Goal: Information Seeking & Learning: Learn about a topic

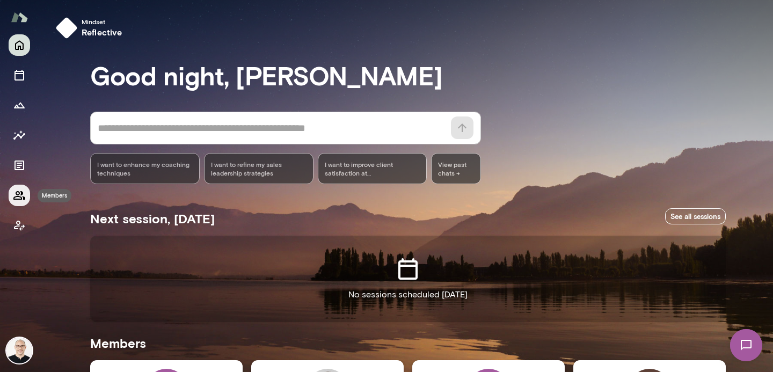
click at [12, 194] on button "Members" at bounding box center [19, 195] width 21 height 21
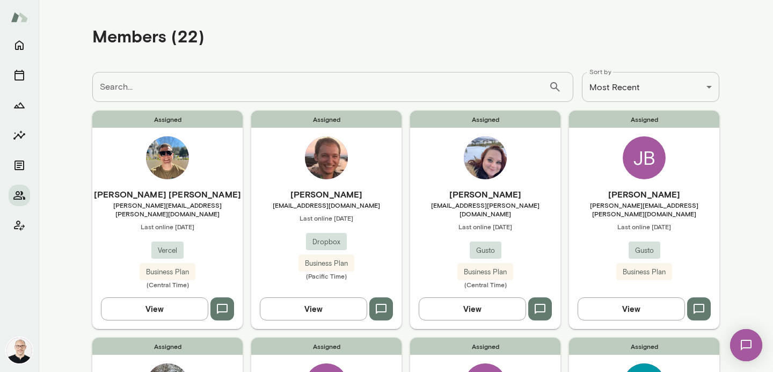
scroll to position [33, 0]
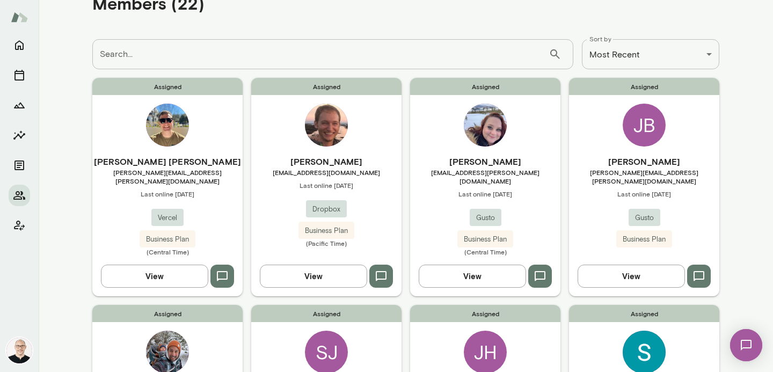
click at [149, 275] on button "View" at bounding box center [154, 276] width 107 height 23
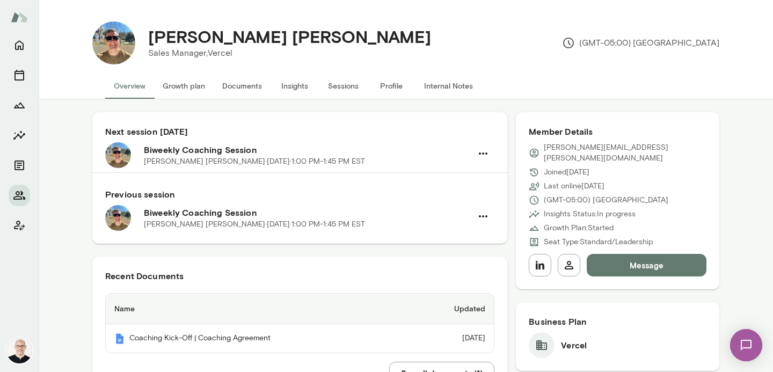
click at [297, 86] on button "Insights" at bounding box center [295, 86] width 48 height 26
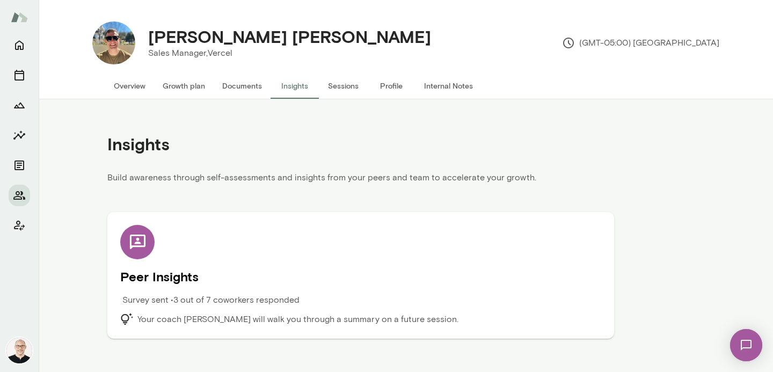
click at [260, 246] on div "Peer Insights Survey sent • 3 out of 7 coworkers responded Your coach [PERSON_N…" at bounding box center [360, 275] width 481 height 101
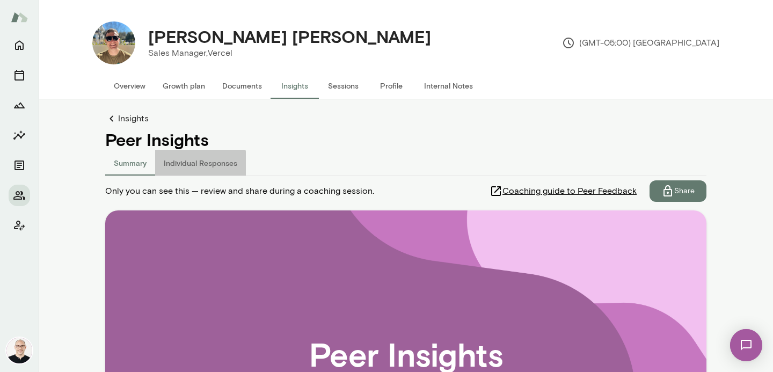
click at [195, 164] on button "Individual Responses" at bounding box center [200, 163] width 91 height 26
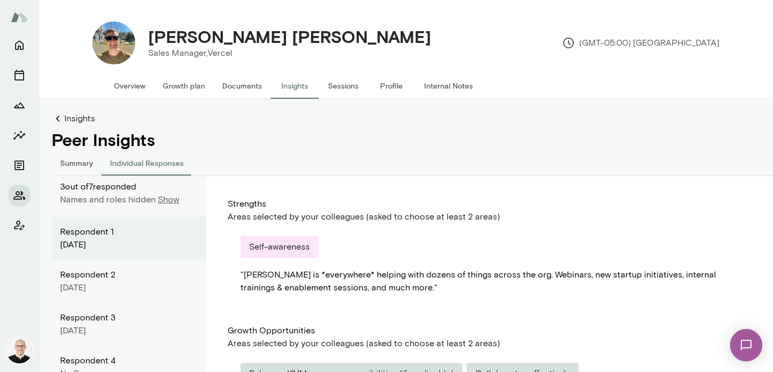
click at [170, 198] on p "Show" at bounding box center [168, 199] width 21 height 13
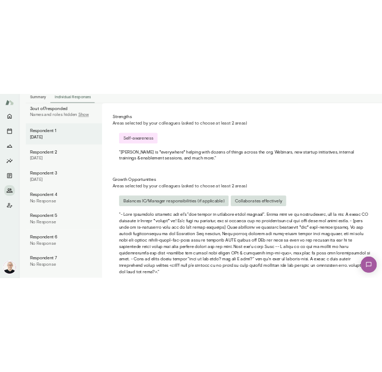
scroll to position [162, 0]
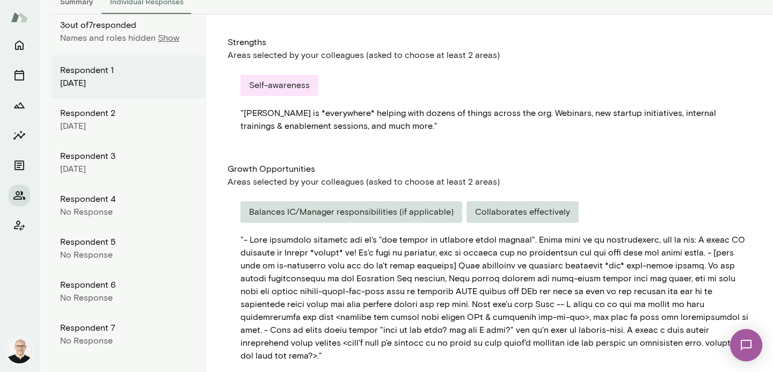
click at [164, 36] on p "Show" at bounding box center [168, 38] width 21 height 13
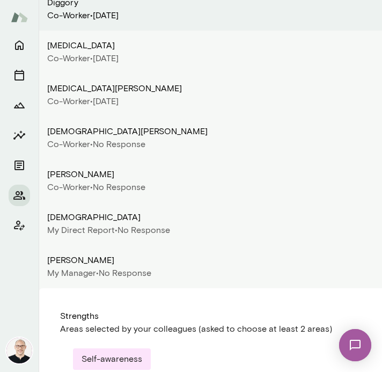
scroll to position [221, 0]
